Goal: Transaction & Acquisition: Obtain resource

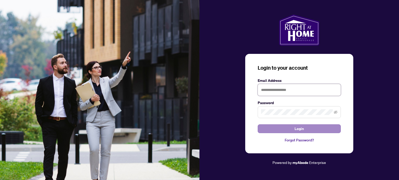
type input "**********"
click at [292, 128] on button "Login" at bounding box center [298, 129] width 83 height 9
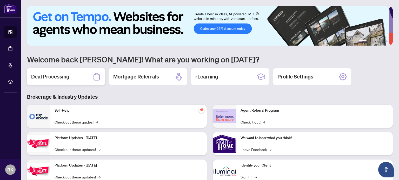
click at [47, 78] on h2 "Deal Processing" at bounding box center [50, 76] width 38 height 7
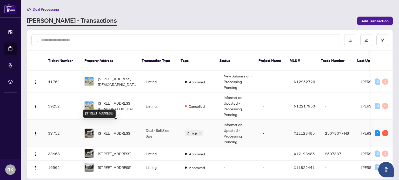
click at [117, 131] on span "[STREET_ADDRESS]" at bounding box center [114, 134] width 33 height 6
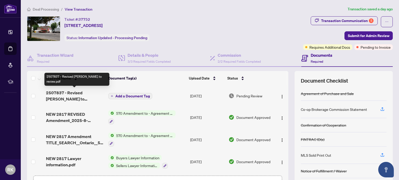
click at [66, 97] on span "2507837 - Revised [PERSON_NAME] to review.pdf" at bounding box center [75, 96] width 58 height 12
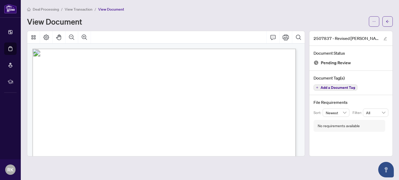
click at [77, 10] on span "View Transaction" at bounding box center [79, 9] width 28 height 5
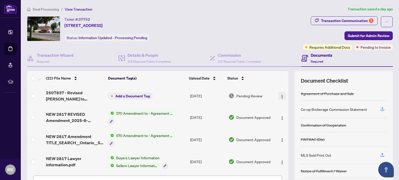
click at [280, 95] on img "button" at bounding box center [282, 97] width 4 height 4
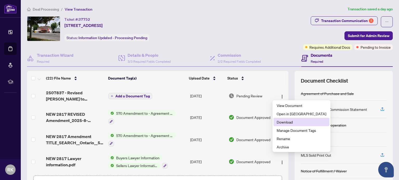
click at [285, 120] on span "Download" at bounding box center [301, 122] width 50 height 6
